Goal: Find specific page/section: Find specific page/section

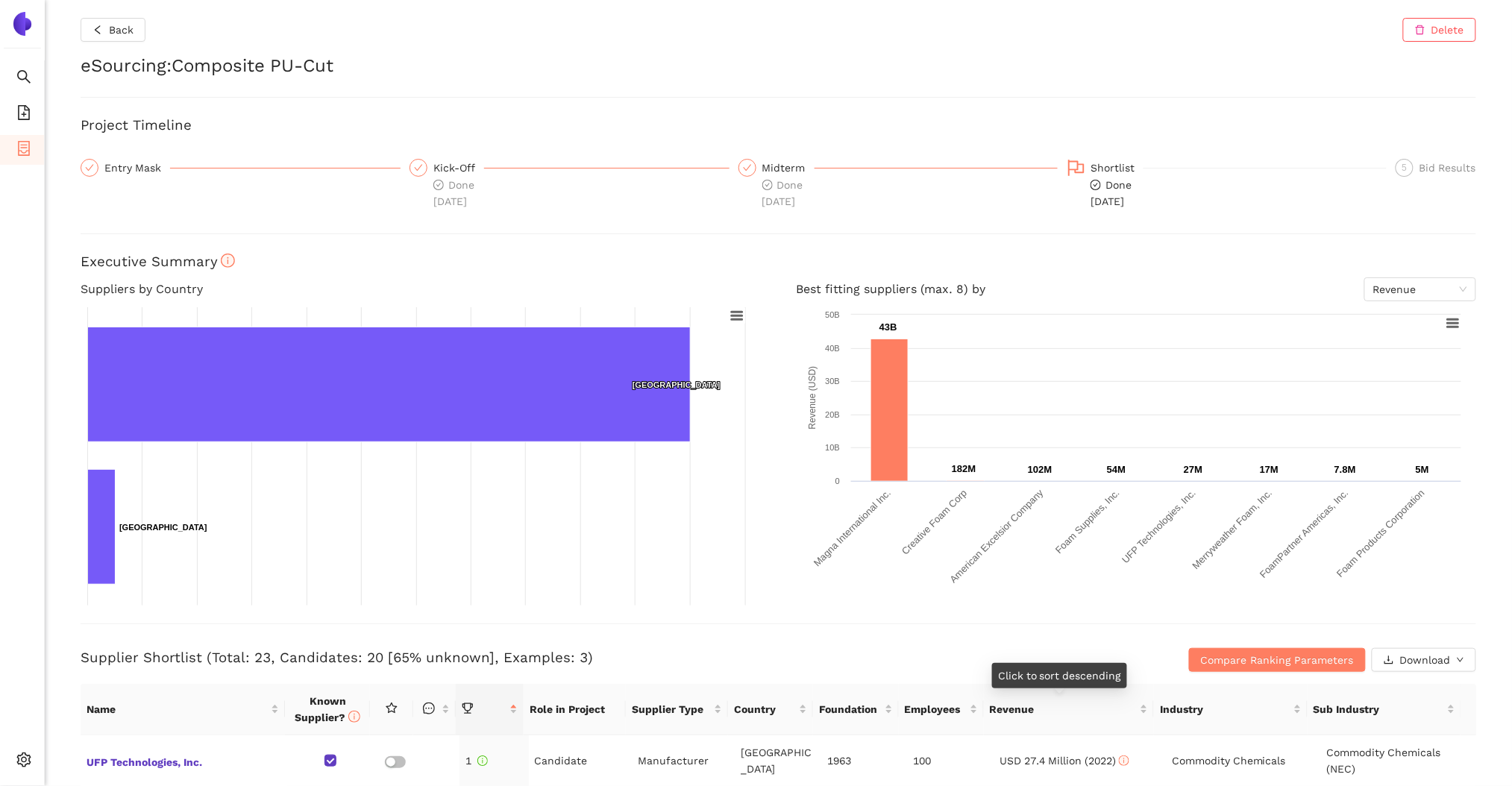
scroll to position [415, 0]
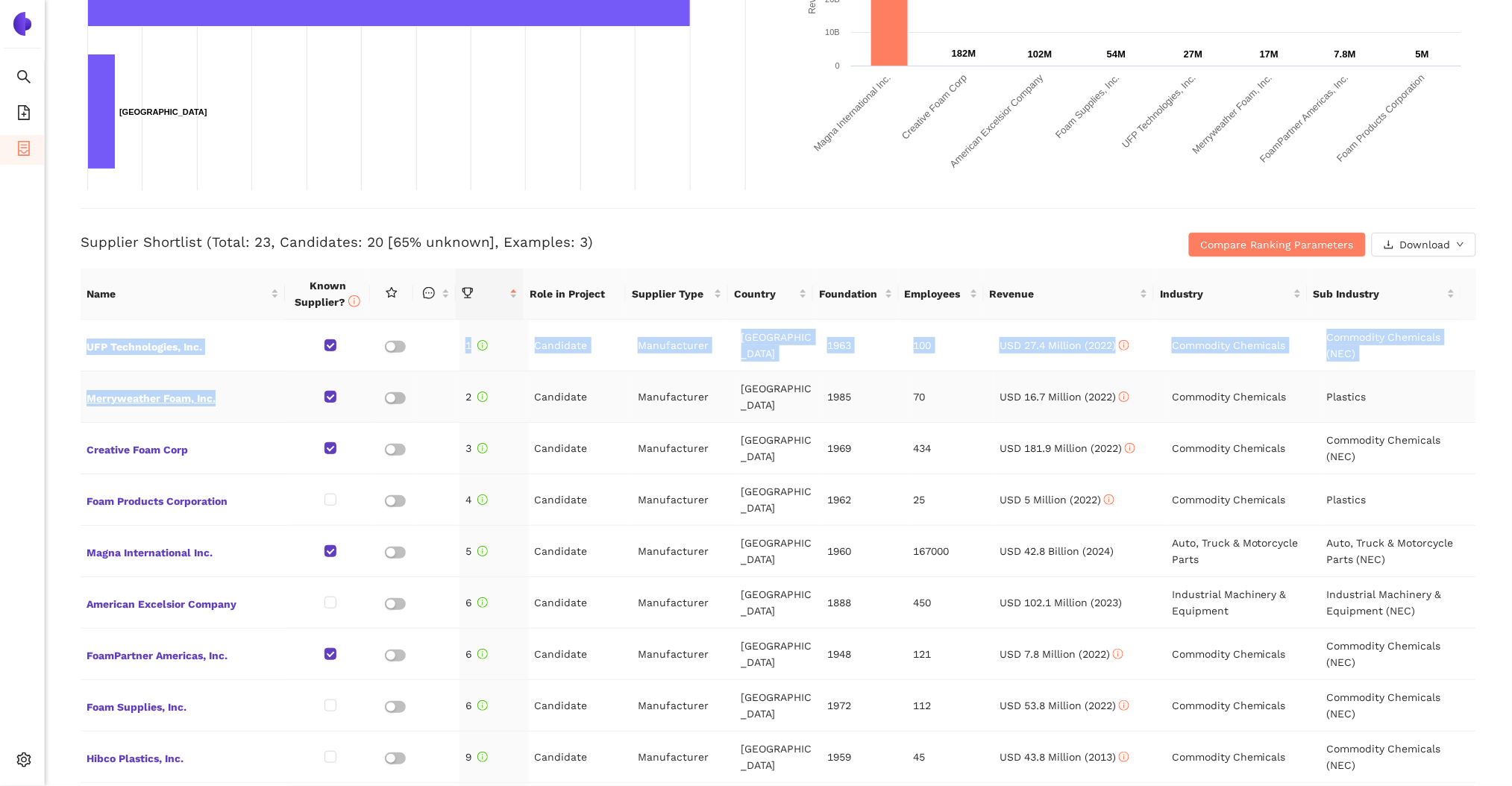
drag, startPoint x: 75, startPoint y: 389, endPoint x: 222, endPoint y: 391, distance: 147.0
click at [222, 391] on div "Back Delete eSourcing : Composite PU-Cut Project Timeline Entry Mask Kick-Off D…" at bounding box center [778, 393] width 1467 height 786
copy table "UFP Technologies, Inc. 1 Candidate Manufacturer [GEOGRAPHIC_DATA] 1963 100 USD …"
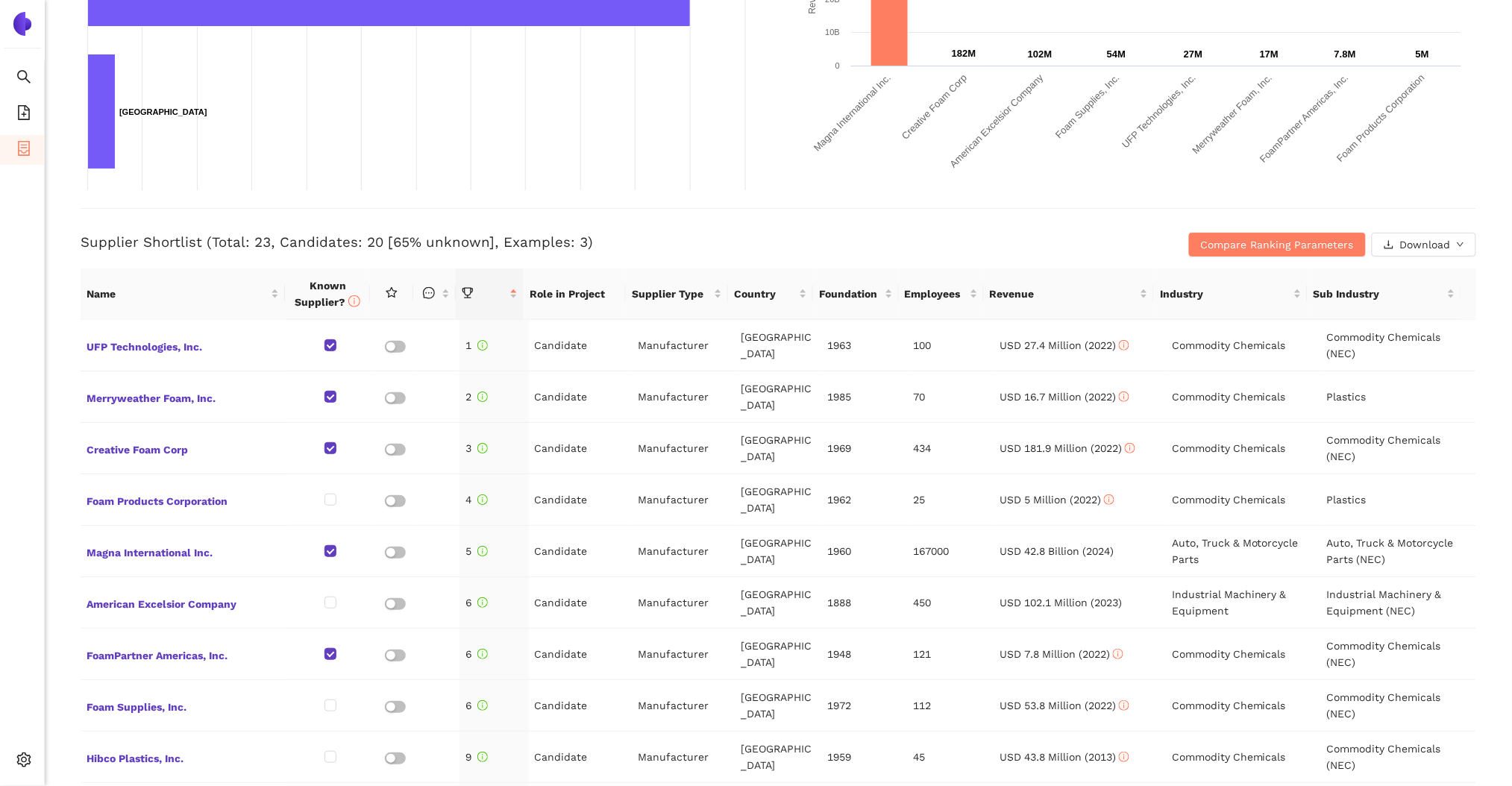
click at [348, 249] on h3 "Supplier Shortlist (Total: 23, Candidates: 20 [65% unknown], Examples: 3)" at bounding box center [545, 242] width 930 height 19
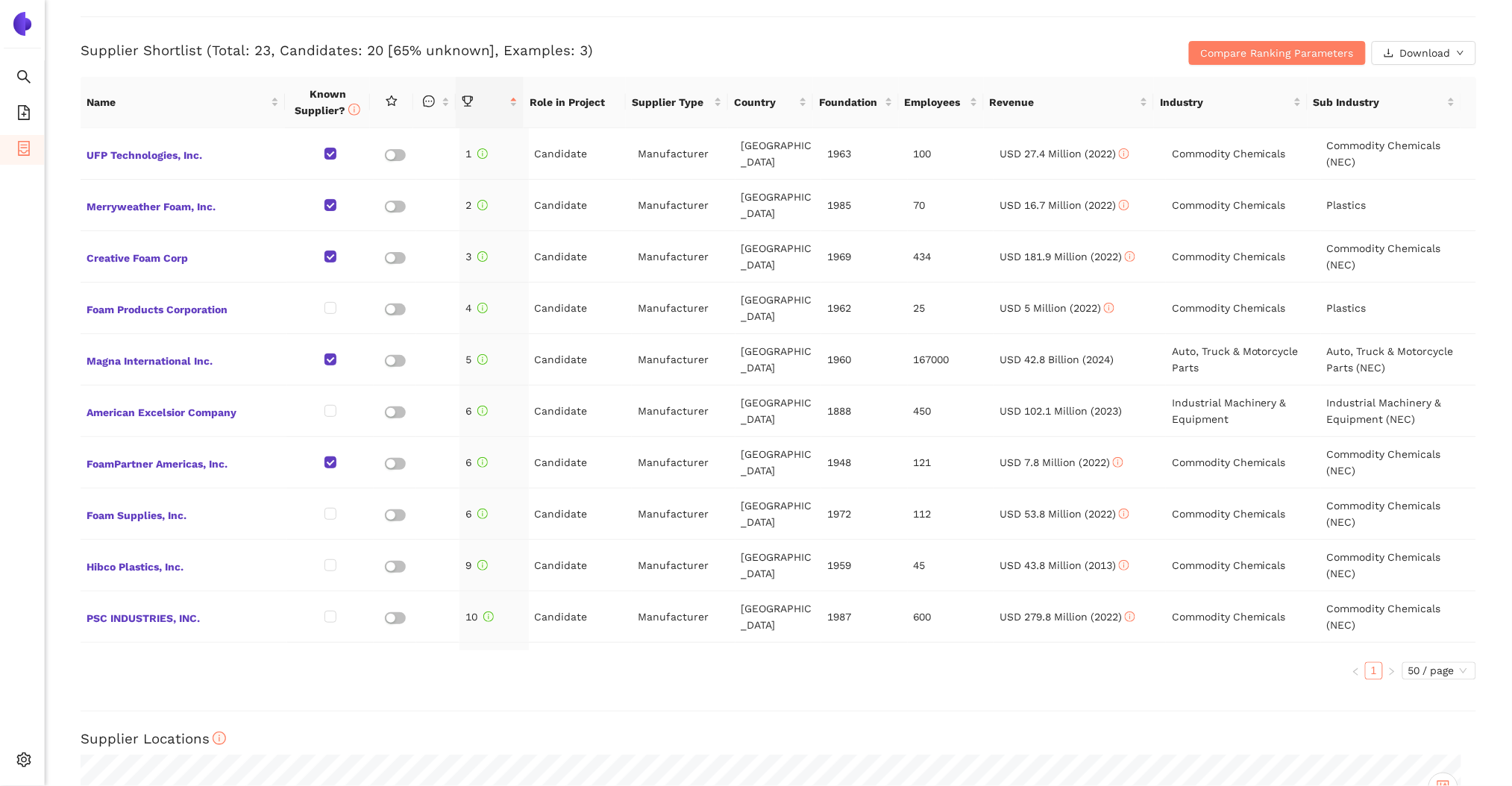
scroll to position [610, 0]
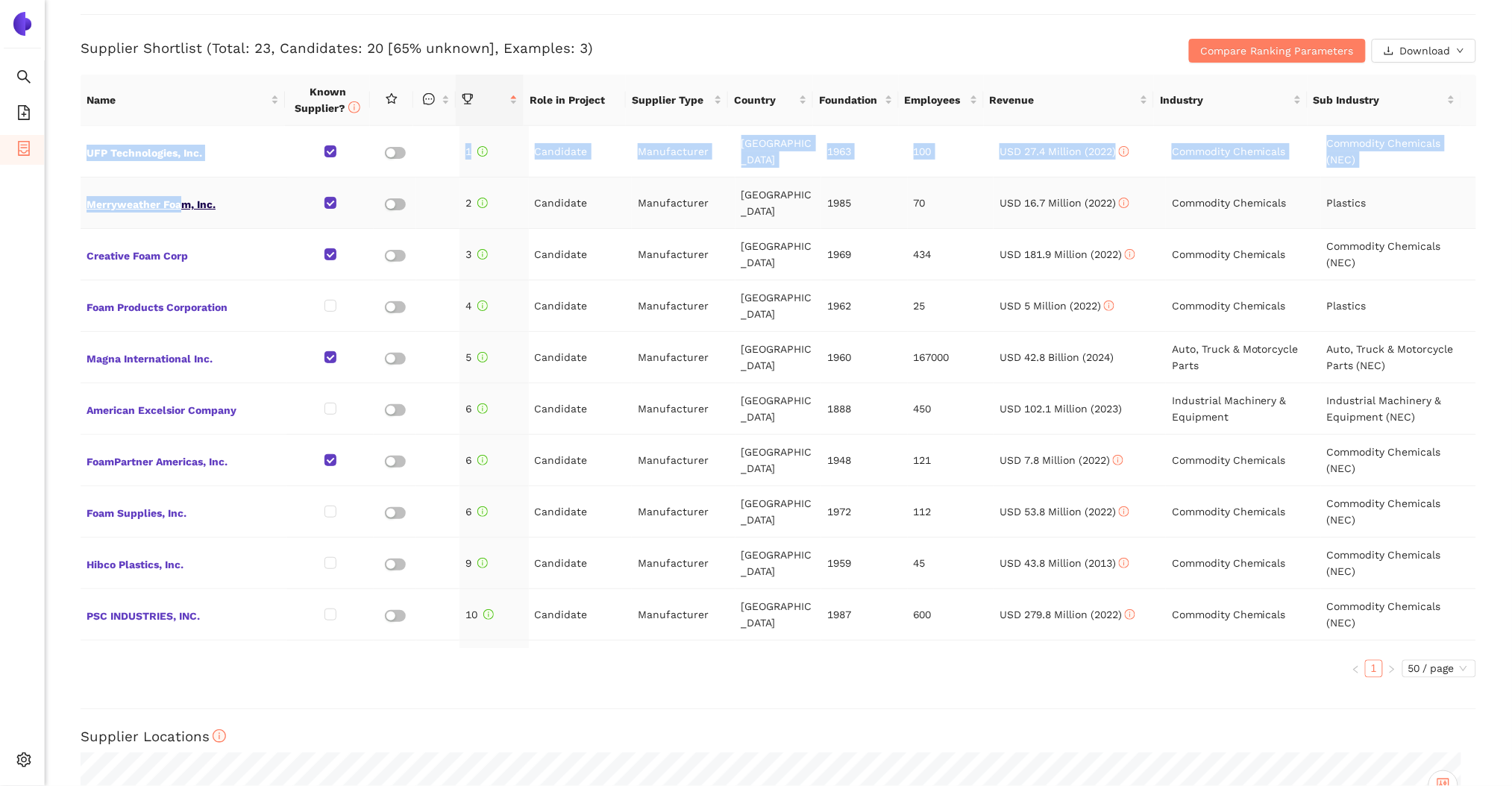
drag, startPoint x: 73, startPoint y: 189, endPoint x: 182, endPoint y: 204, distance: 110.0
click at [182, 204] on div "Back Delete eSourcing : Composite PU-Cut Project Timeline Entry Mask Kick-Off D…" at bounding box center [778, 393] width 1467 height 786
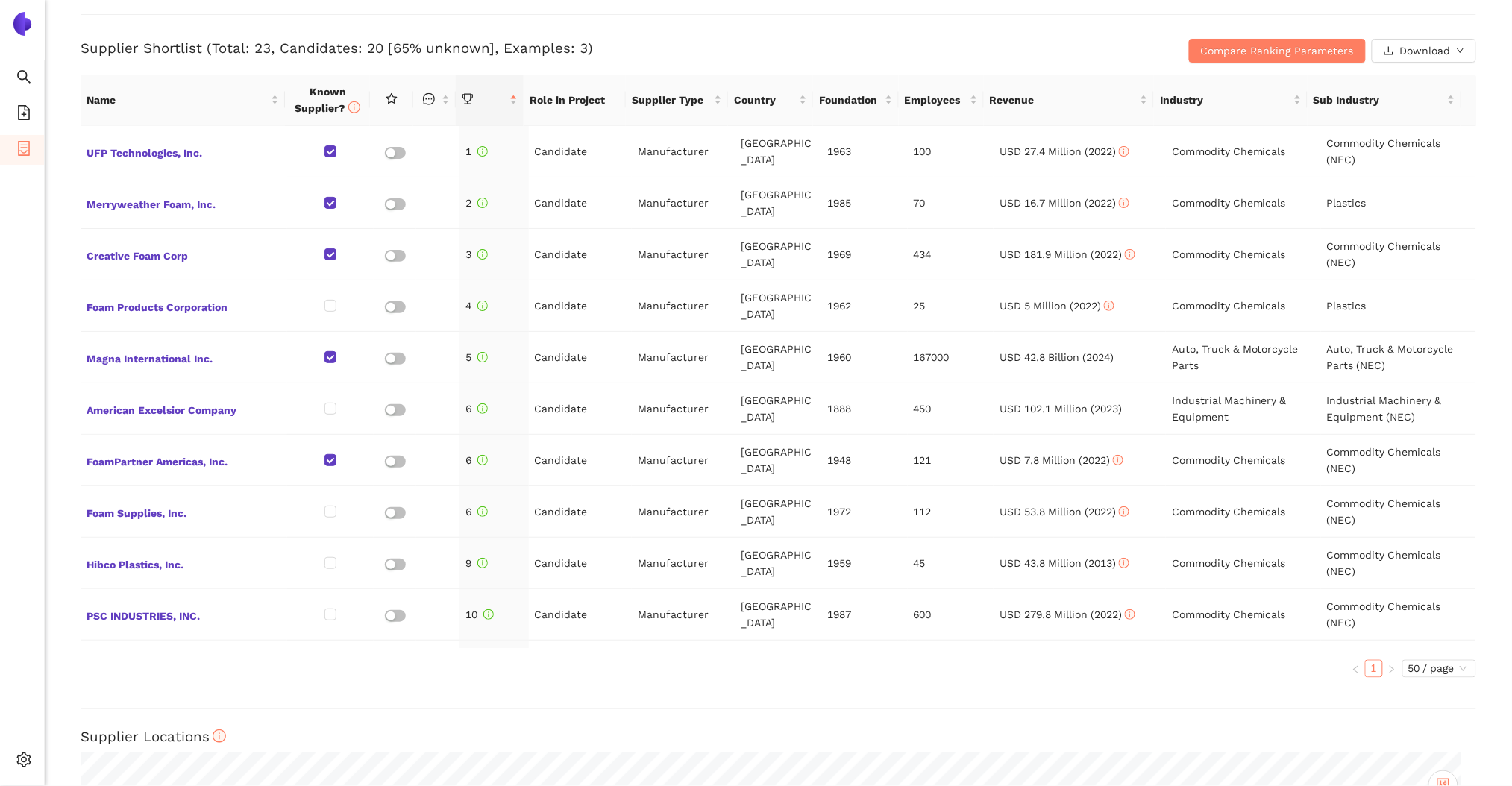
click at [41, 215] on ul "Search eSourcing Templates eSourcing Projects Settings" at bounding box center [22, 423] width 45 height 725
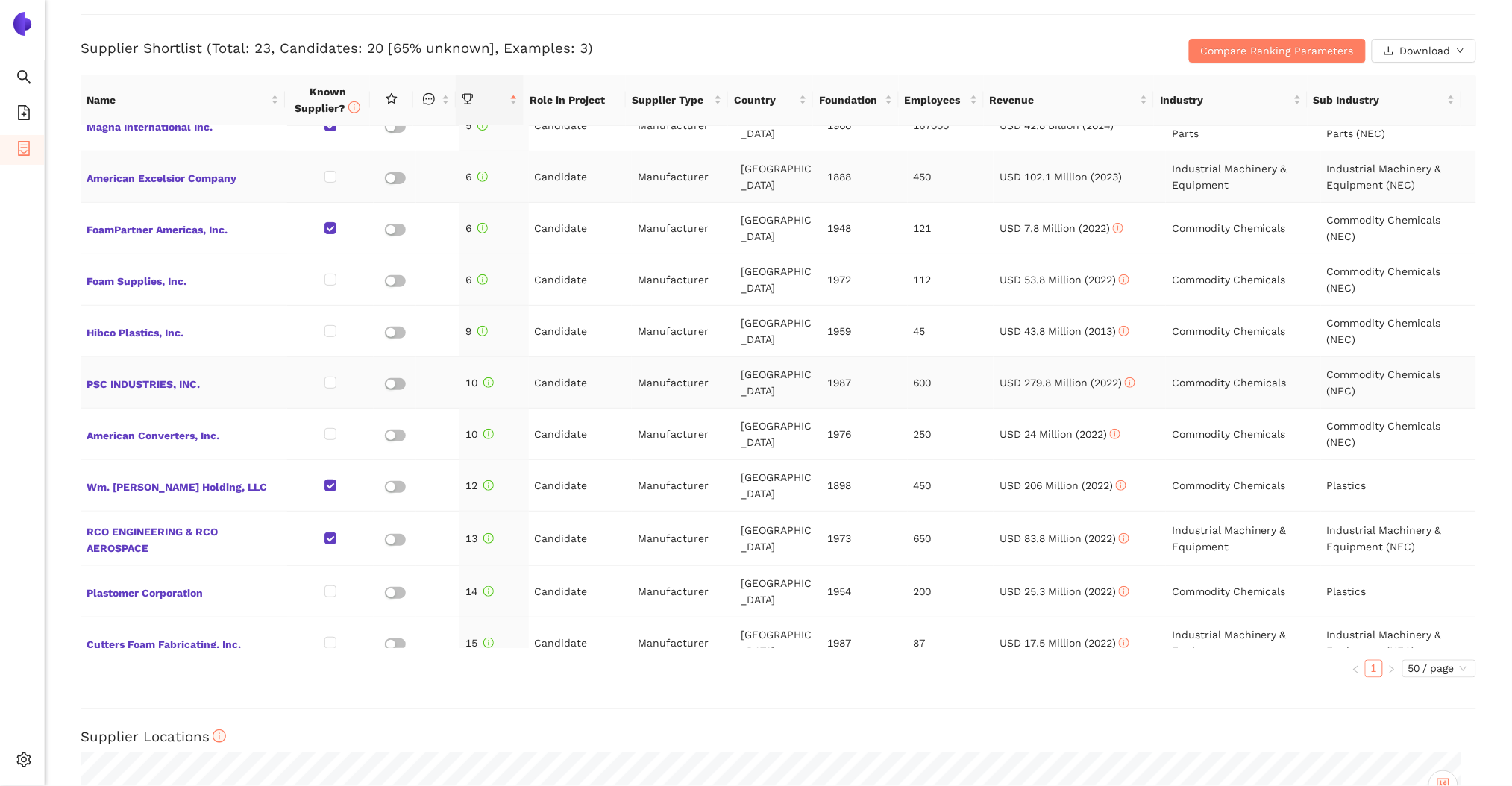
scroll to position [0, 0]
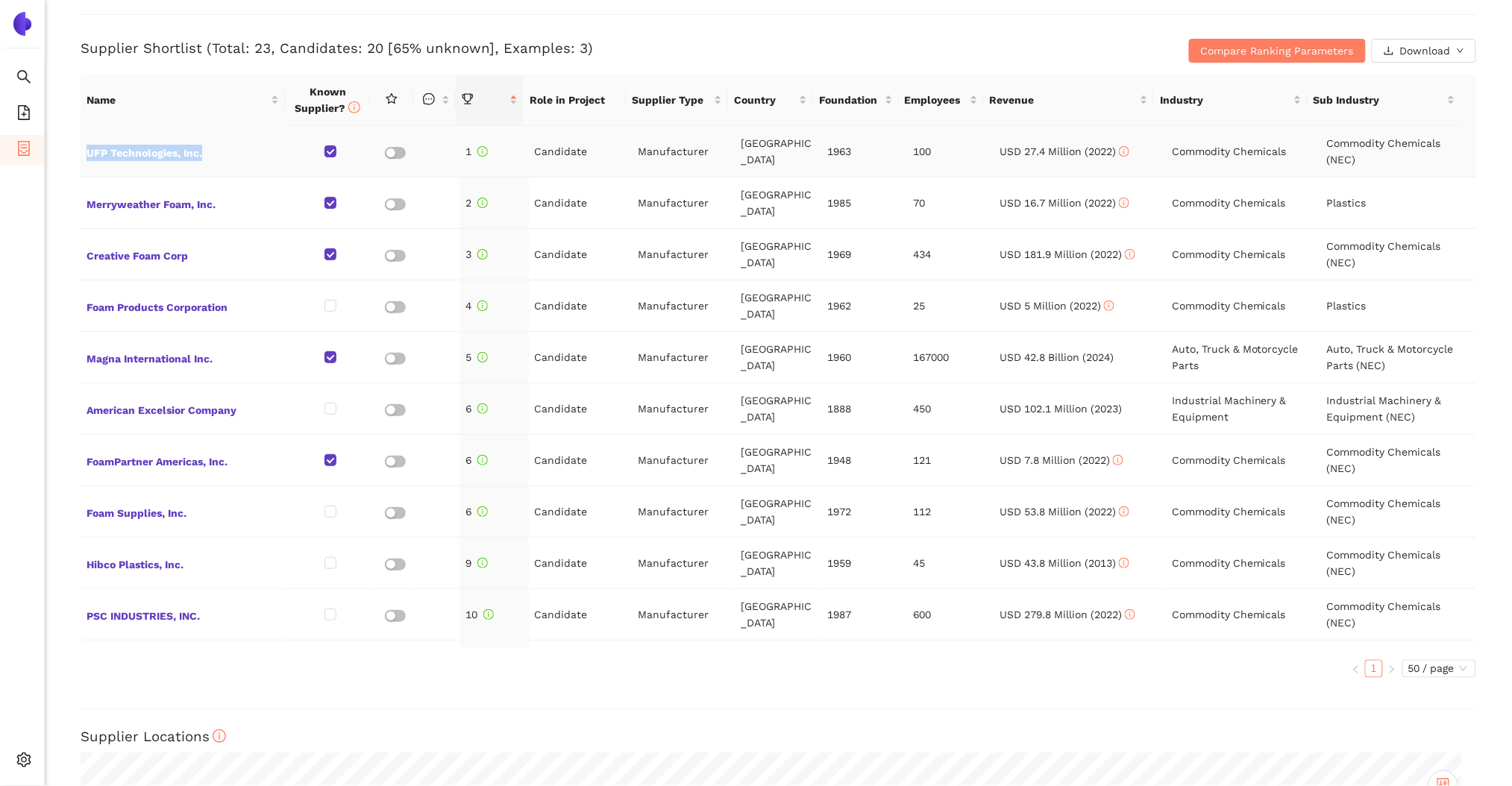
drag, startPoint x: 67, startPoint y: 144, endPoint x: 215, endPoint y: 164, distance: 149.3
click at [215, 164] on div "Back Delete eSourcing : Composite PU-Cut Project Timeline Entry Mask Kick-Off D…" at bounding box center [778, 393] width 1467 height 786
copy table "UFP Technologies, Inc."
click at [65, 207] on div "Back Delete eSourcing : Composite PU-Cut Project Timeline Entry Mask Kick-Off D…" at bounding box center [778, 393] width 1467 height 786
